Goal: Navigation & Orientation: Find specific page/section

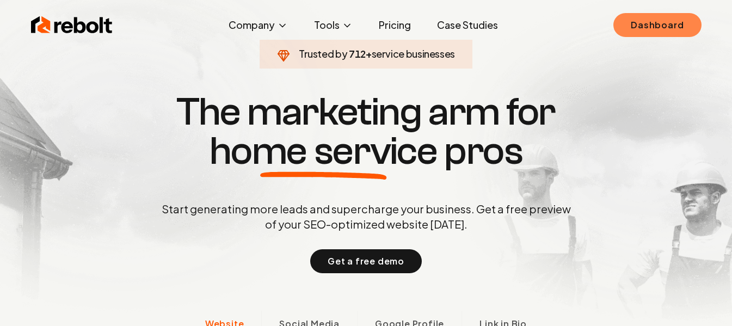
click at [629, 24] on link "Dashboard" at bounding box center [658, 25] width 88 height 24
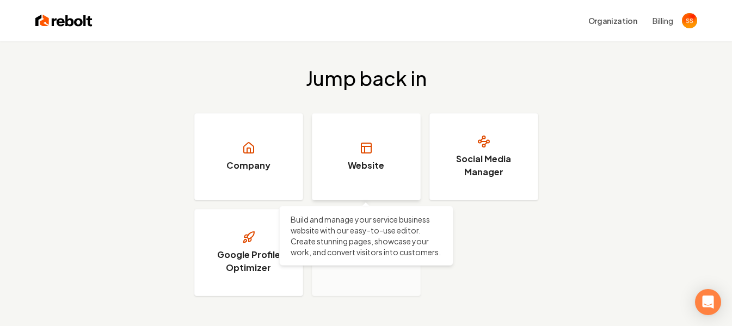
click at [357, 143] on link "Website" at bounding box center [366, 156] width 109 height 87
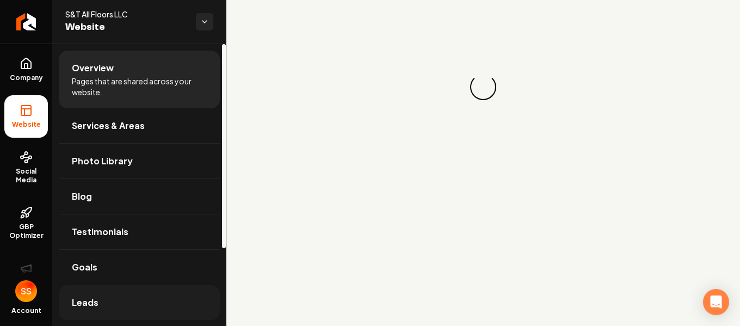
click at [96, 303] on span "Leads" at bounding box center [85, 302] width 27 height 13
